Goal: Information Seeking & Learning: Check status

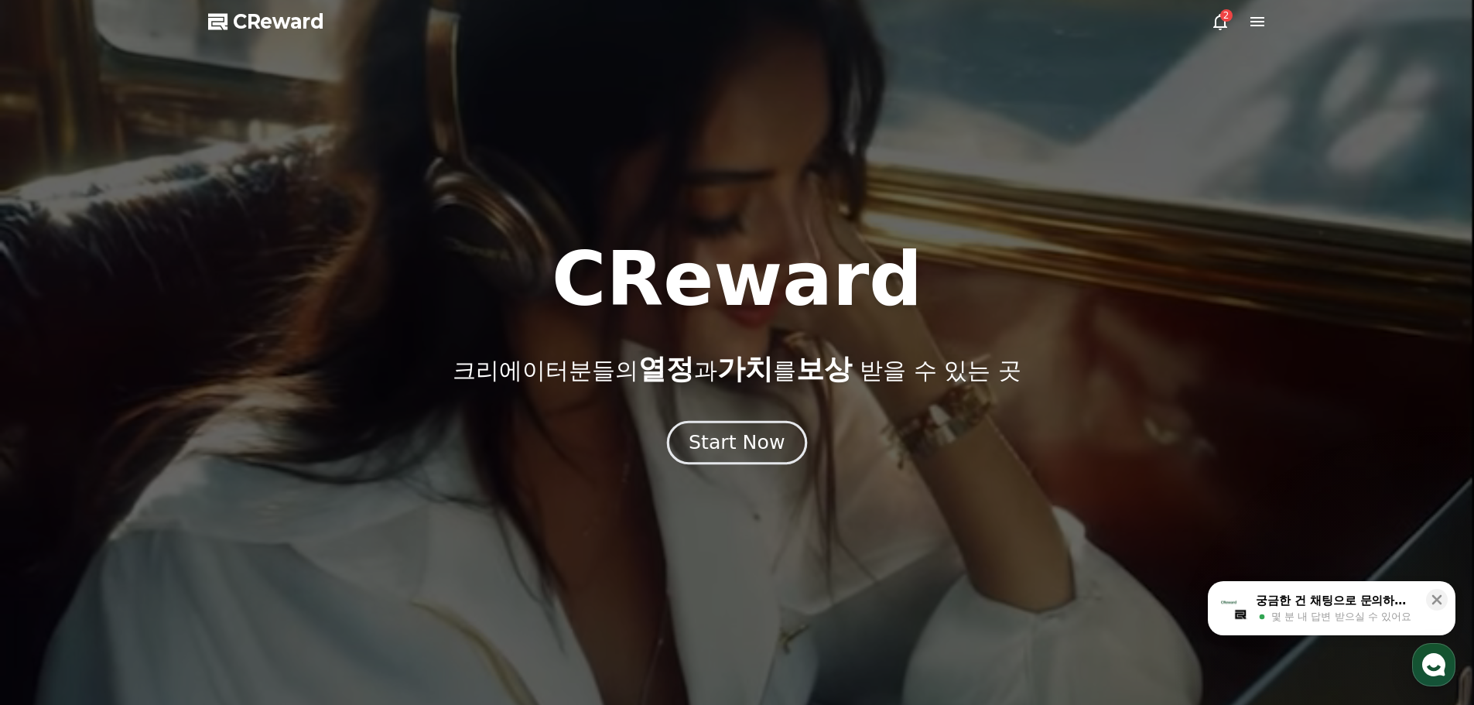
click at [735, 440] on div "Start Now" at bounding box center [737, 442] width 96 height 26
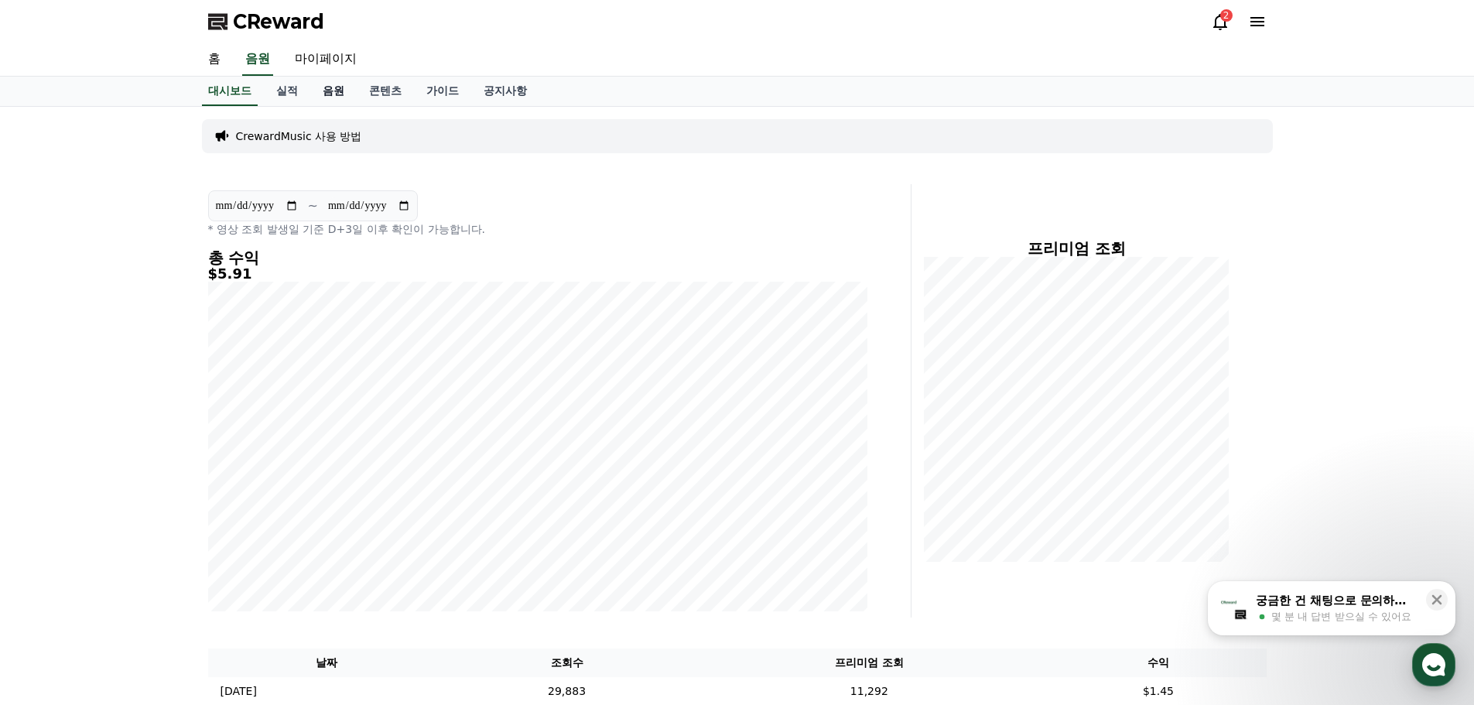
click at [330, 95] on link "음원" at bounding box center [333, 91] width 46 height 29
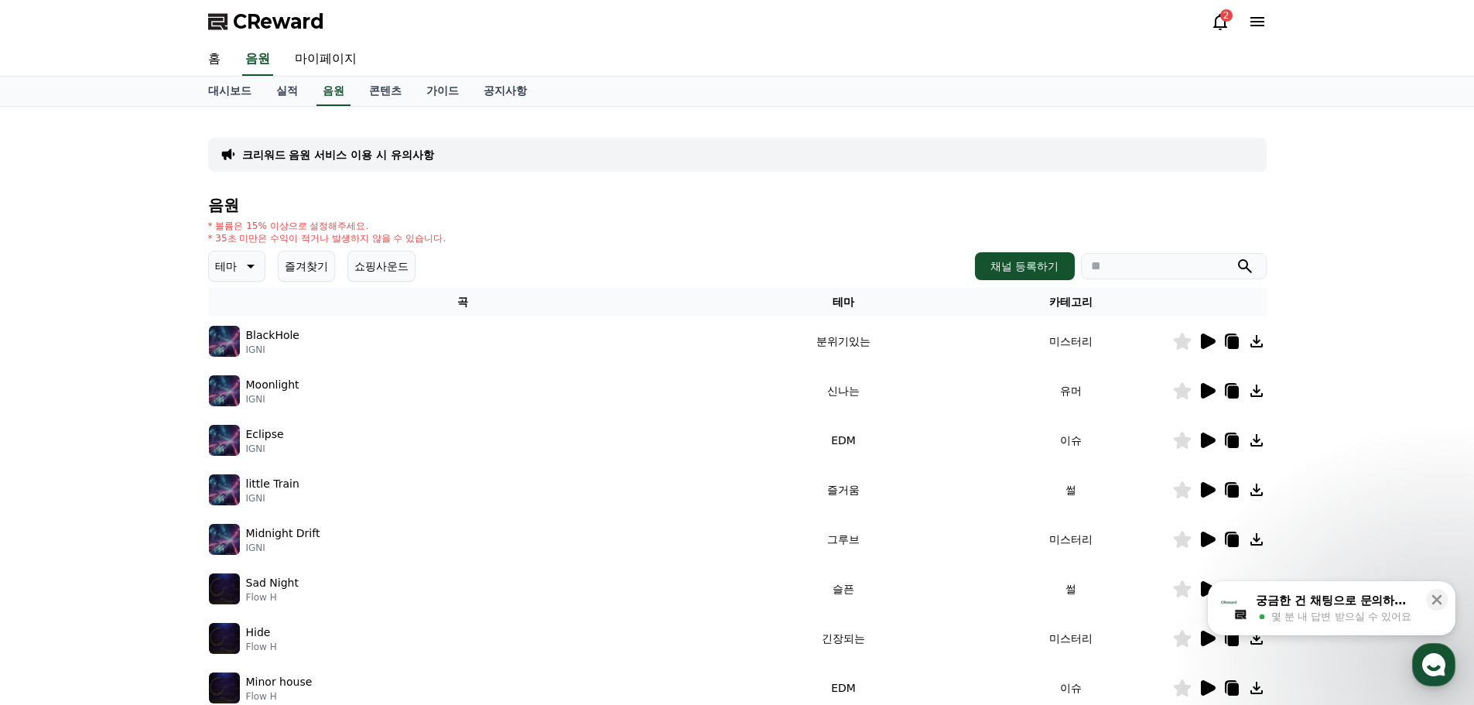
click at [1147, 263] on input "search" at bounding box center [1174, 266] width 186 height 26
paste input "**********"
type input "**********"
click at [1236, 257] on button "submit" at bounding box center [1245, 266] width 19 height 19
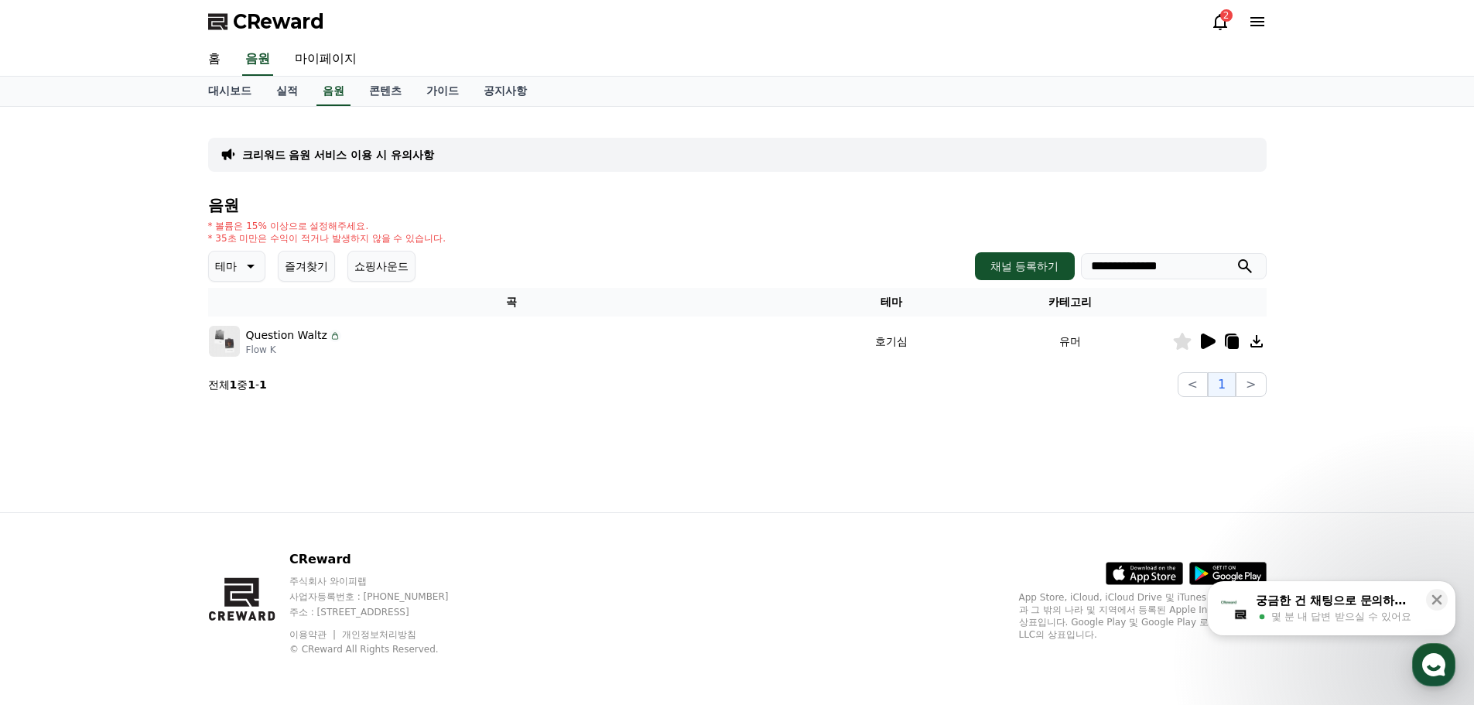
click at [1199, 343] on icon at bounding box center [1207, 341] width 19 height 19
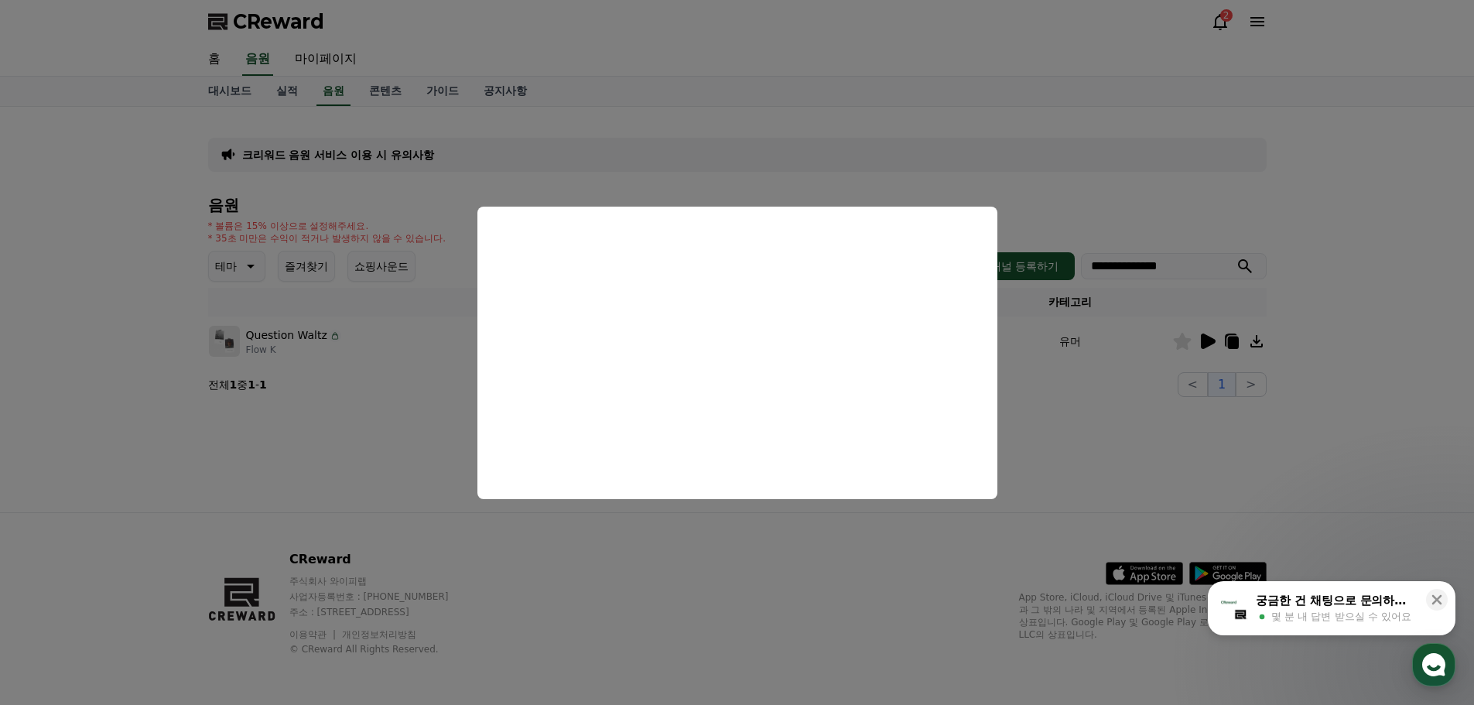
click at [820, 112] on button "close modal" at bounding box center [737, 352] width 1474 height 705
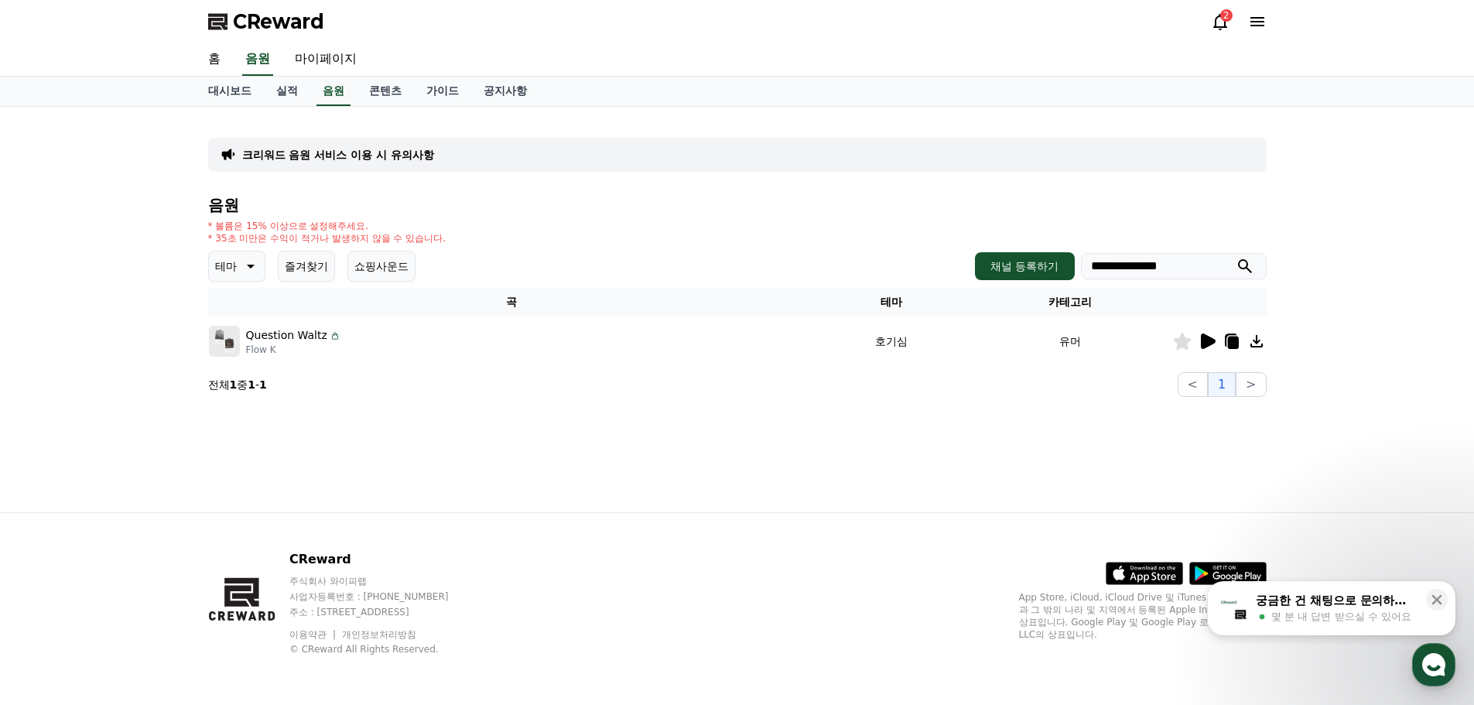
click at [590, 269] on div "**********" at bounding box center [737, 266] width 1059 height 31
click at [1211, 20] on icon at bounding box center [1220, 21] width 19 height 19
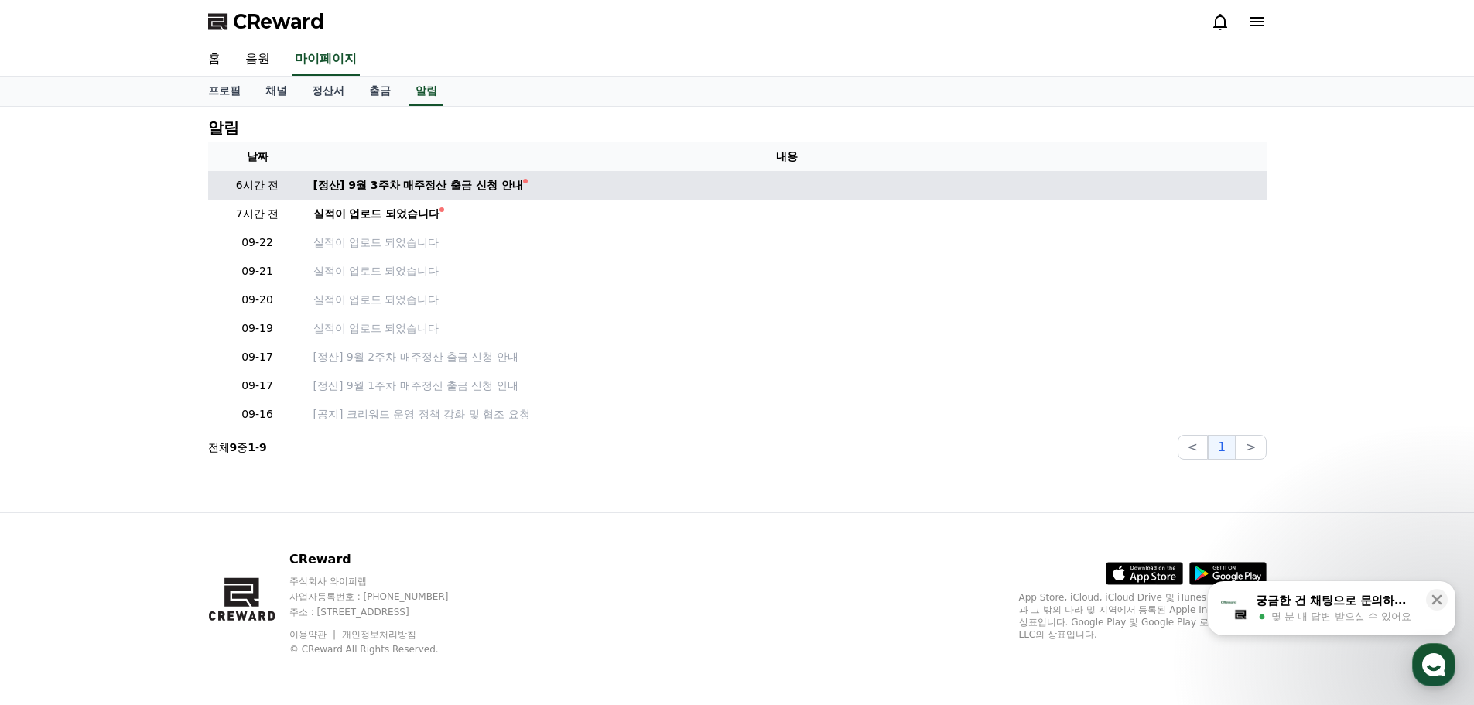
click at [401, 186] on div "[정산] 9월 3주차 매주정산 출금 신청 안내" at bounding box center [418, 185] width 210 height 16
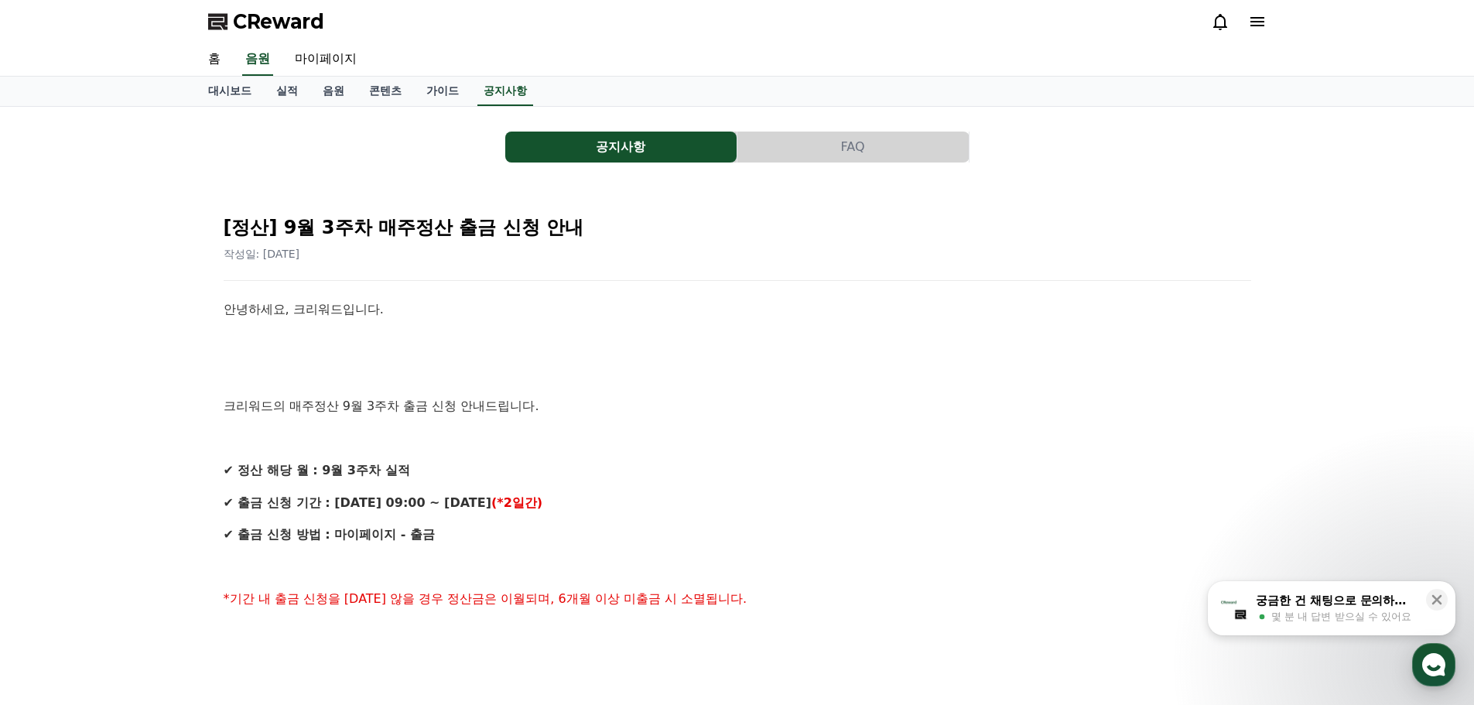
scroll to position [77, 0]
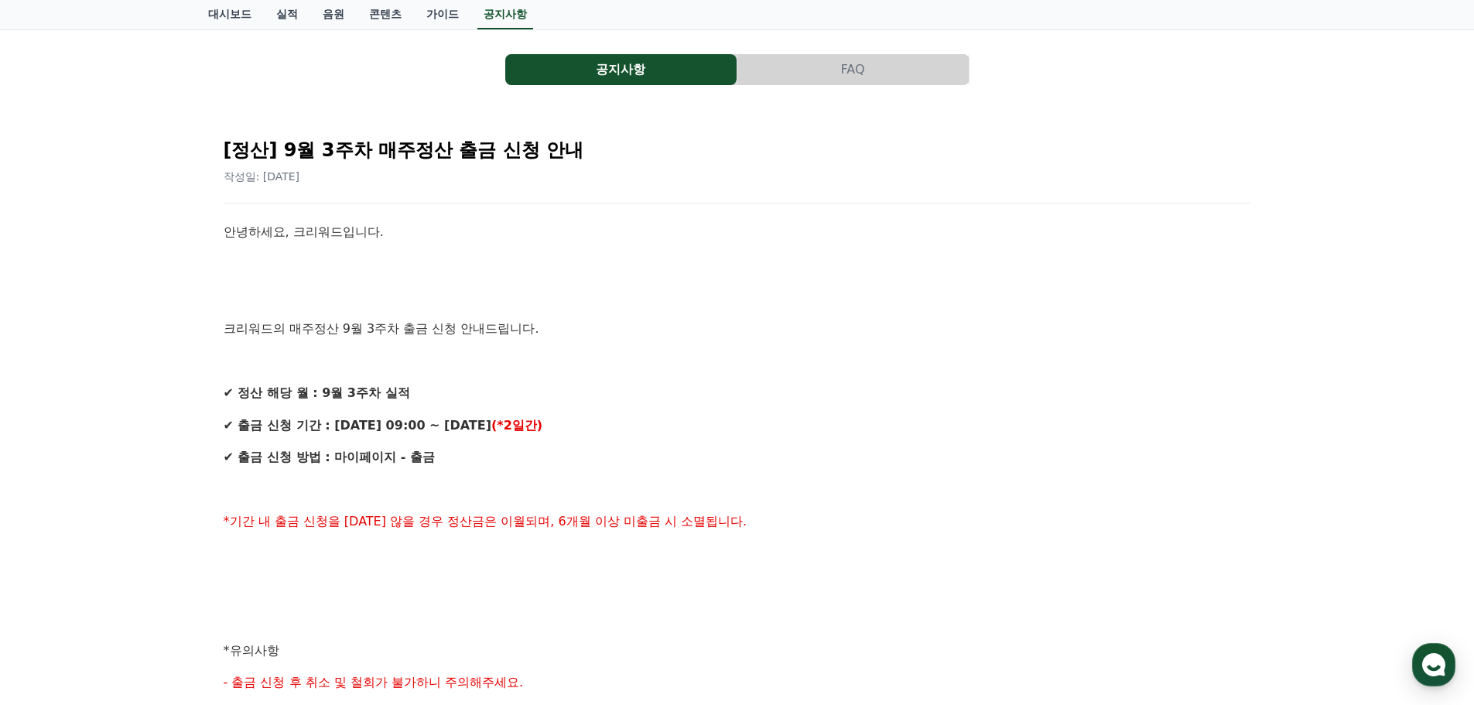
click at [682, 329] on p "크리워드의 매주정산 9월 3주차 출금 신청 안내드립니다." at bounding box center [738, 329] width 1028 height 20
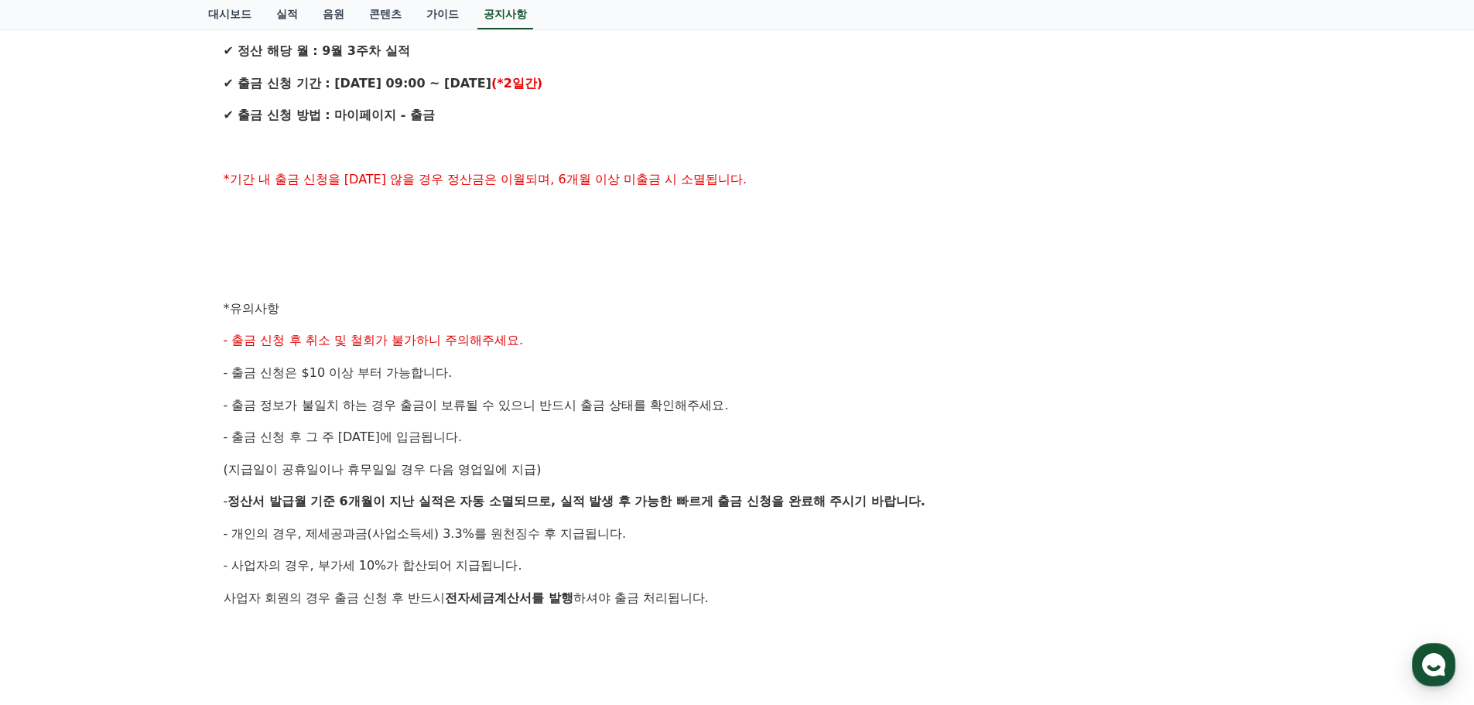
scroll to position [464, 0]
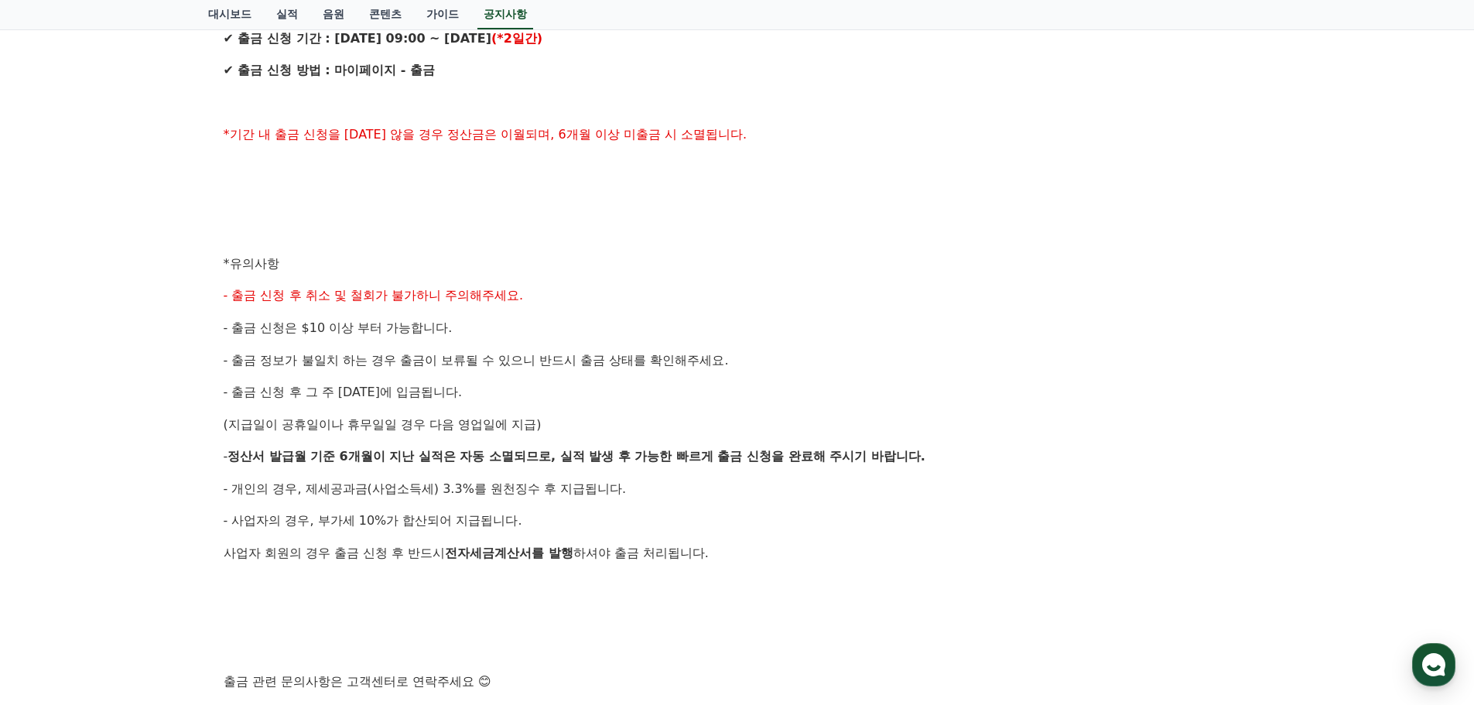
click at [690, 279] on div "안녕하세요, 크리워드입니다. 크리워드의 매주정산 9월 3주차 출금 신청 안내드립니다. ✔ 정산 해당 월 : 9월 3주차 실적 ✔ 출금 신청 기…" at bounding box center [738, 279] width 1028 height 889
click at [681, 269] on p "*유의사항" at bounding box center [738, 264] width 1028 height 20
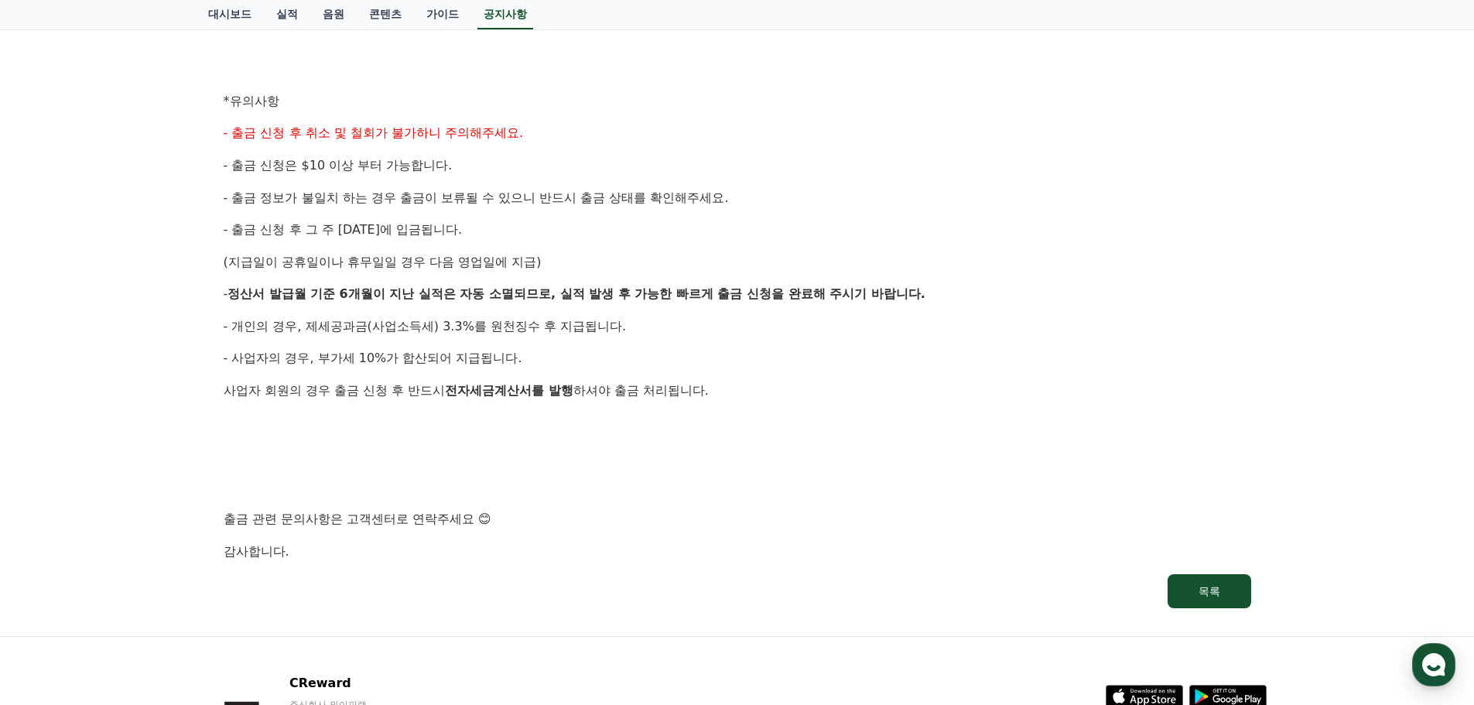
scroll to position [751, 0]
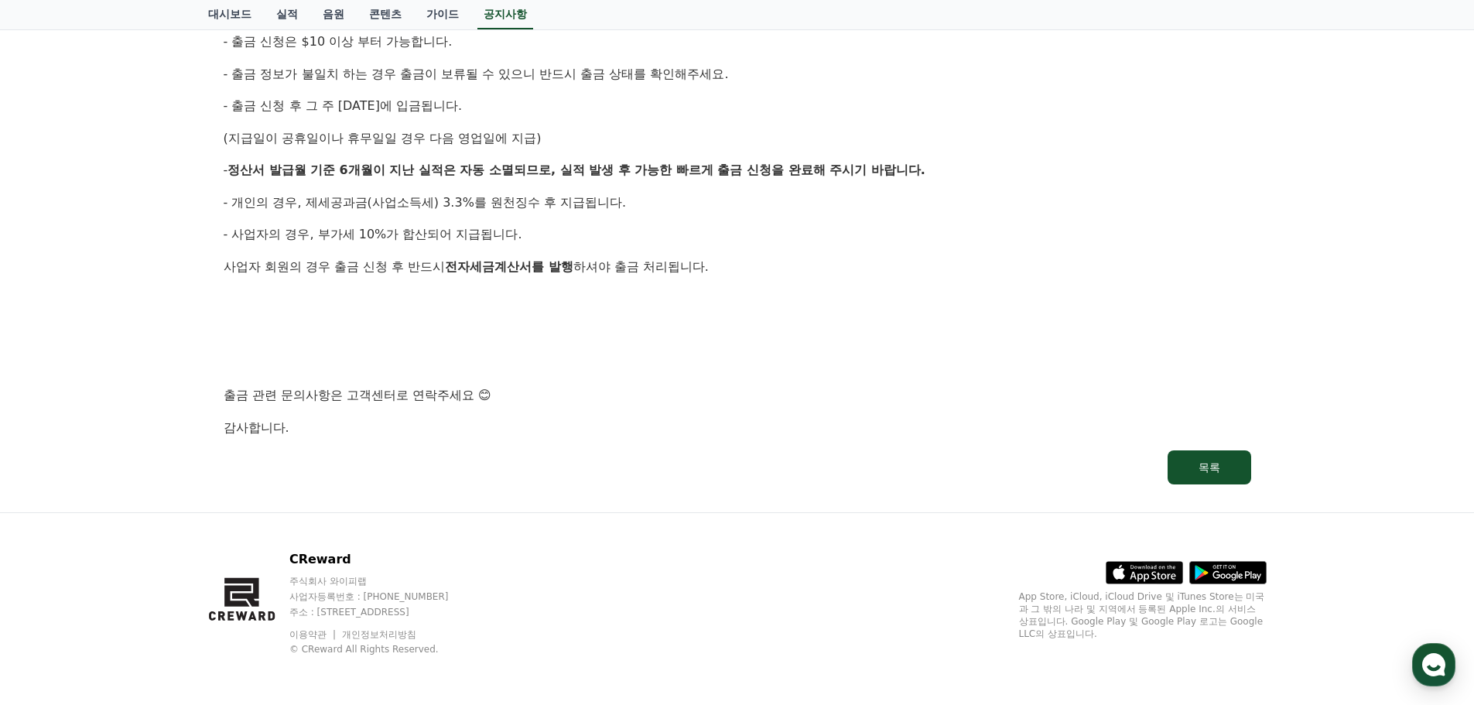
click at [735, 257] on p "사업자 회원의 경우 출금 신청 후 반드시 전자세금계산서를 발행 하셔야 출금 처리됩니다." at bounding box center [738, 267] width 1028 height 20
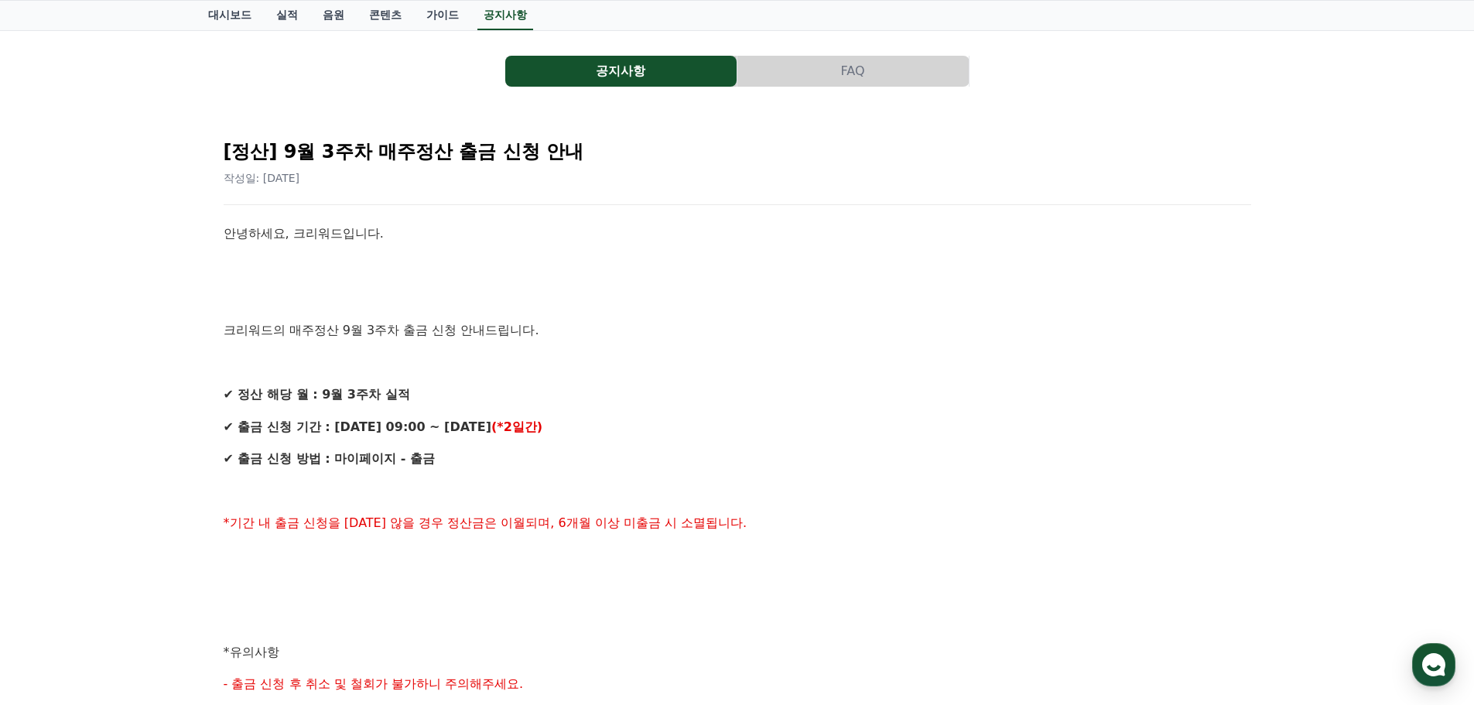
scroll to position [0, 0]
